Goal: Task Accomplishment & Management: Complete application form

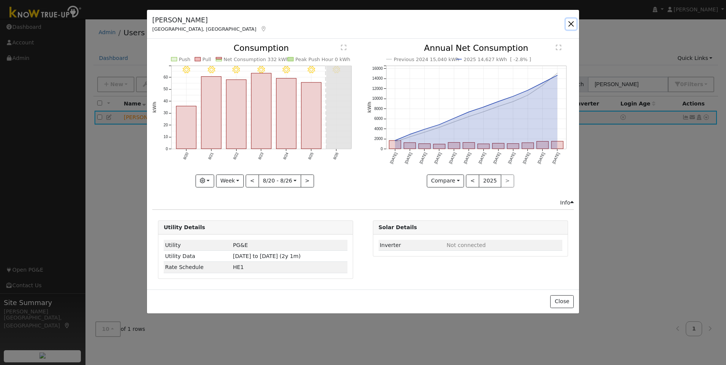
click at [575, 24] on button "button" at bounding box center [570, 24] width 11 height 11
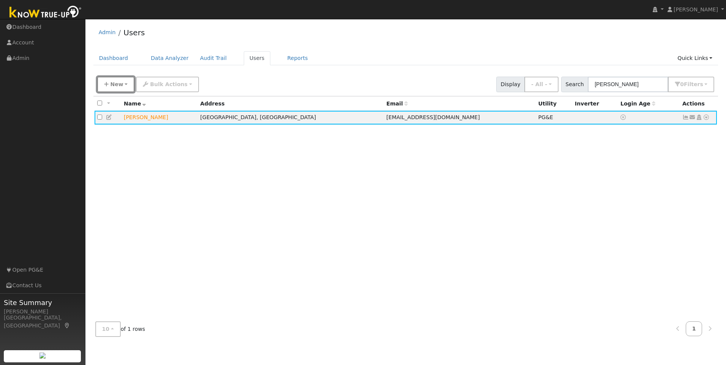
click at [115, 84] on span "New" at bounding box center [116, 84] width 13 height 6
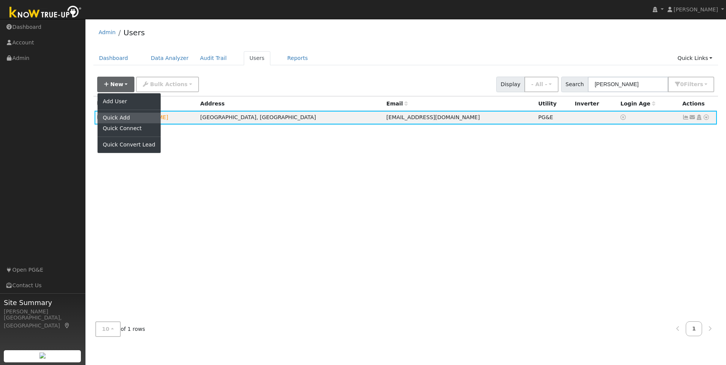
click at [114, 118] on link "Quick Add" at bounding box center [129, 118] width 63 height 11
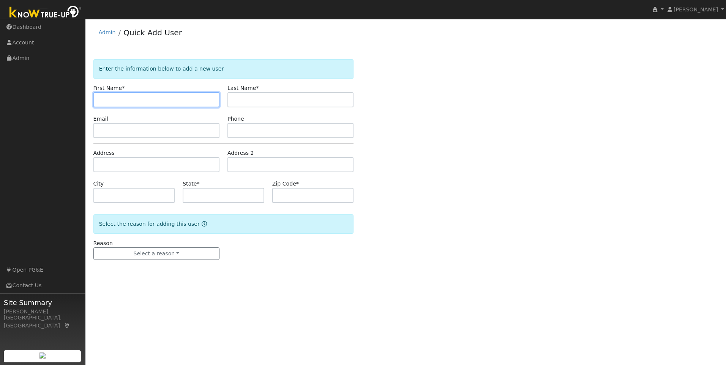
click at [149, 96] on input "text" at bounding box center [156, 99] width 126 height 15
paste input "[PERSON_NAME]"
drag, startPoint x: 144, startPoint y: 101, endPoint x: 115, endPoint y: 99, distance: 29.7
click at [115, 99] on input "[PERSON_NAME]" at bounding box center [156, 99] width 126 height 15
type input "[PERSON_NAME]"
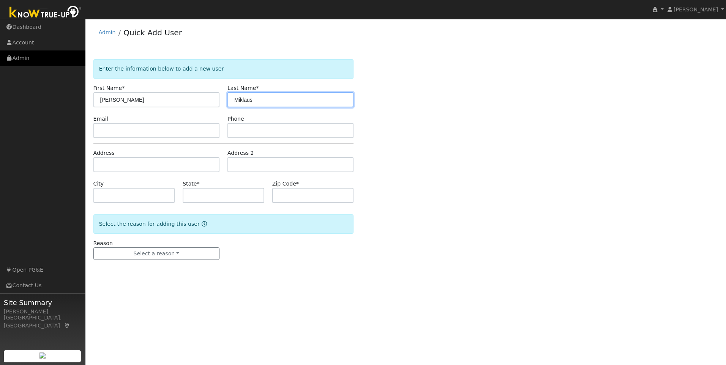
type input "Miklaus"
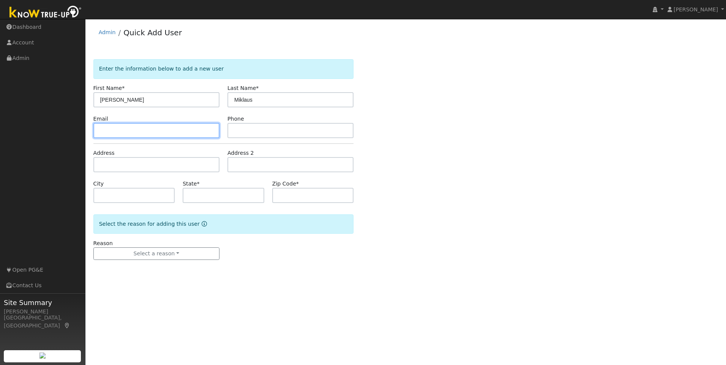
click at [160, 127] on input "text" at bounding box center [156, 130] width 126 height 15
paste input "[EMAIL_ADDRESS][DOMAIN_NAME]"
type input "[EMAIL_ADDRESS][DOMAIN_NAME]"
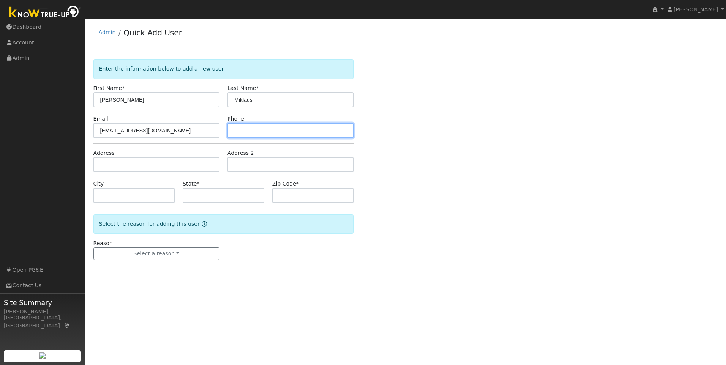
click at [261, 130] on input "text" at bounding box center [290, 130] width 126 height 15
paste input "[PHONE_NUMBER]"
type input "[PHONE_NUMBER]"
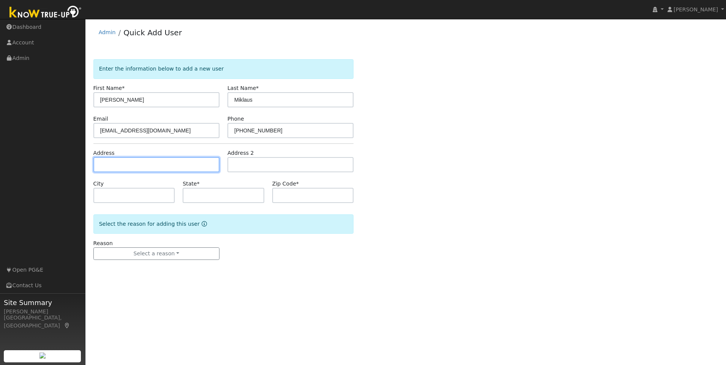
click at [148, 165] on input "text" at bounding box center [156, 164] width 126 height 15
paste input "[STREET_ADDRESS]"
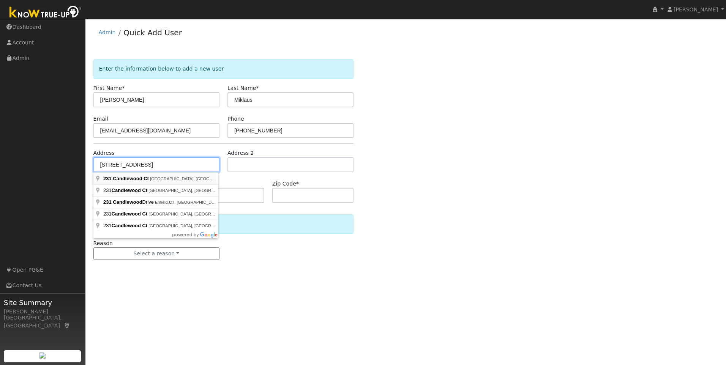
type input "[STREET_ADDRESS]"
type input "[GEOGRAPHIC_DATA]"
type input "CA"
type input "95762"
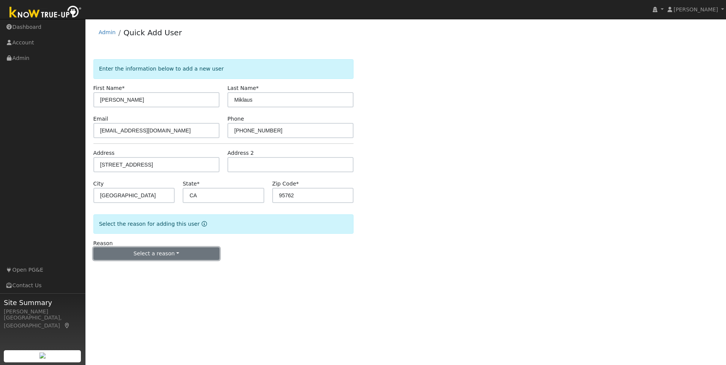
click at [166, 255] on button "Select a reason" at bounding box center [156, 253] width 126 height 13
click at [142, 270] on link "New lead" at bounding box center [136, 269] width 84 height 11
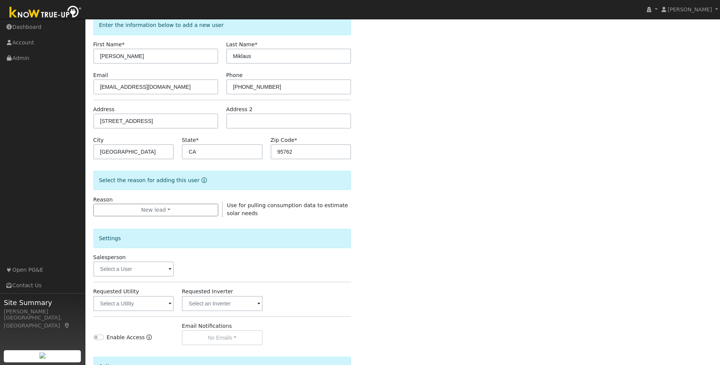
scroll to position [126, 0]
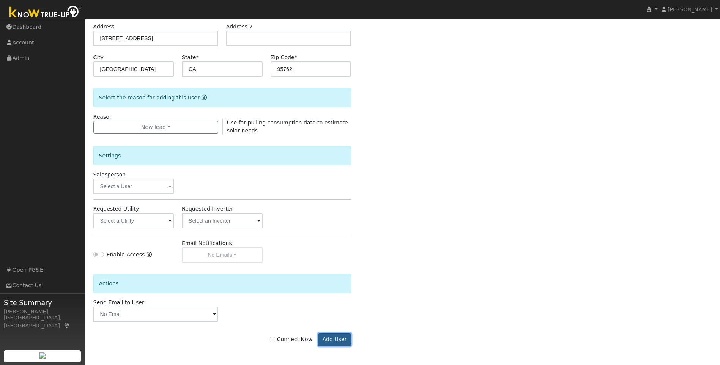
click at [340, 338] on button "Add User" at bounding box center [334, 339] width 33 height 13
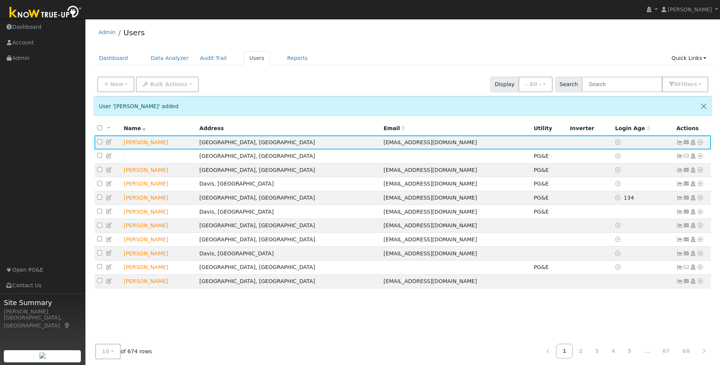
click at [693, 145] on icon at bounding box center [692, 142] width 7 height 5
